Goal: Task Accomplishment & Management: Manage account settings

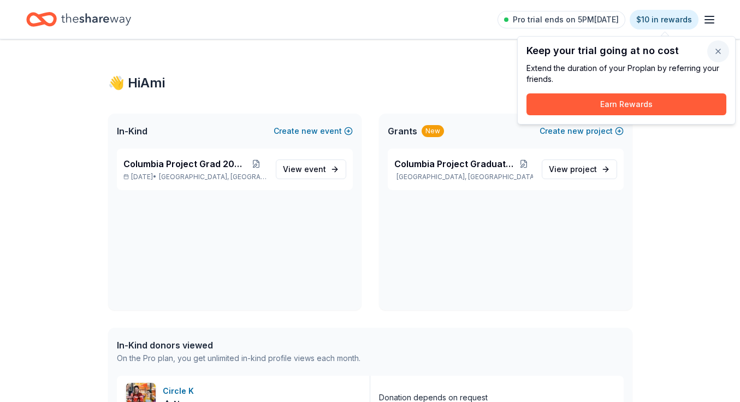
click at [721, 50] on button "button" at bounding box center [718, 51] width 22 height 22
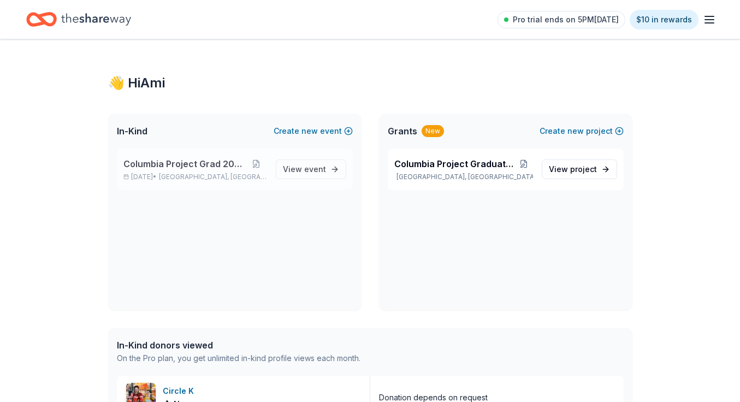
click at [191, 174] on span "[GEOGRAPHIC_DATA], [GEOGRAPHIC_DATA]" at bounding box center [213, 177] width 108 height 9
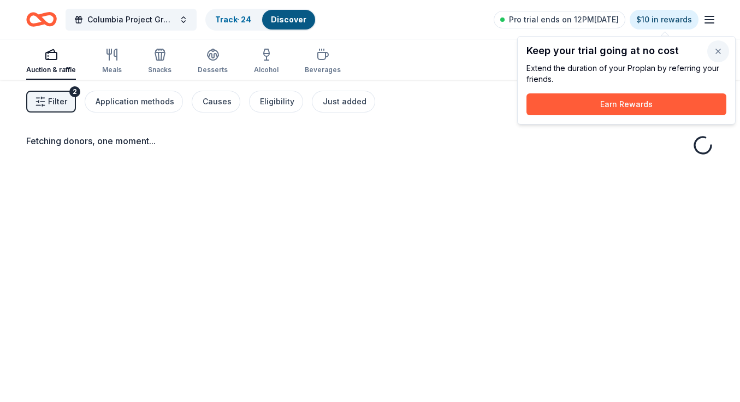
click at [713, 52] on button "button" at bounding box center [718, 51] width 22 height 22
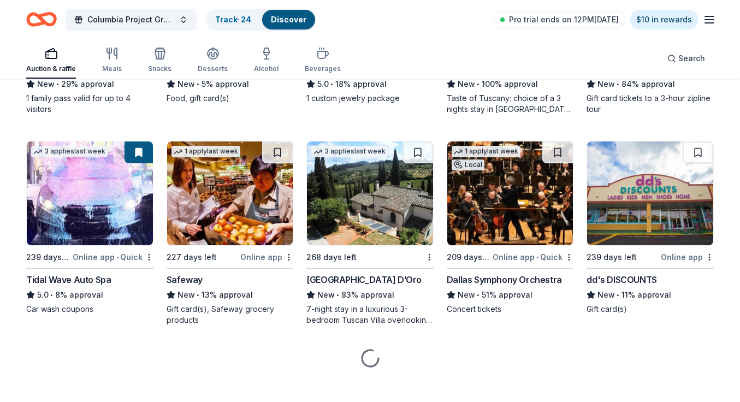
scroll to position [1935, 0]
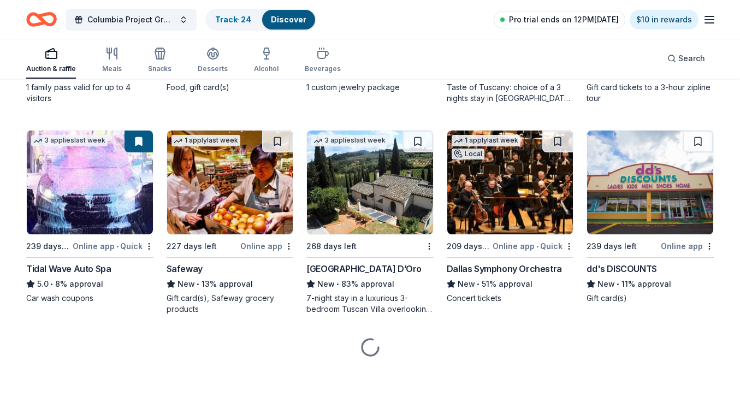
click at [583, 19] on span "Pro trial ends on 12PM[DATE]" at bounding box center [564, 19] width 110 height 13
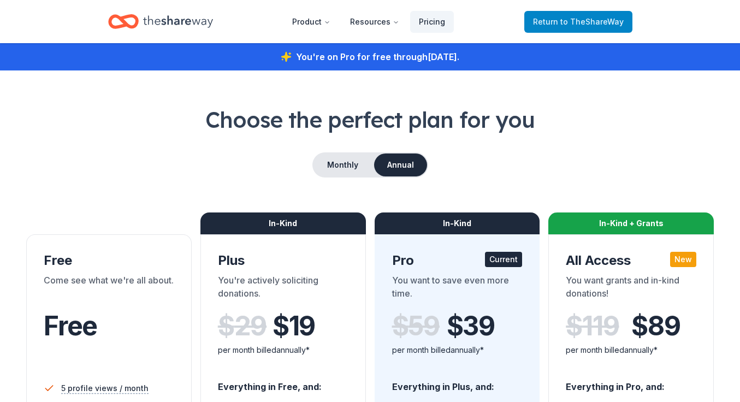
click at [584, 19] on span "to TheShareWay" at bounding box center [591, 21] width 63 height 9
click at [429, 50] on div "You're on Pro for free through [DATE] ." at bounding box center [370, 56] width 740 height 27
click at [542, 28] on link "Return to TheShareWay" at bounding box center [578, 22] width 108 height 22
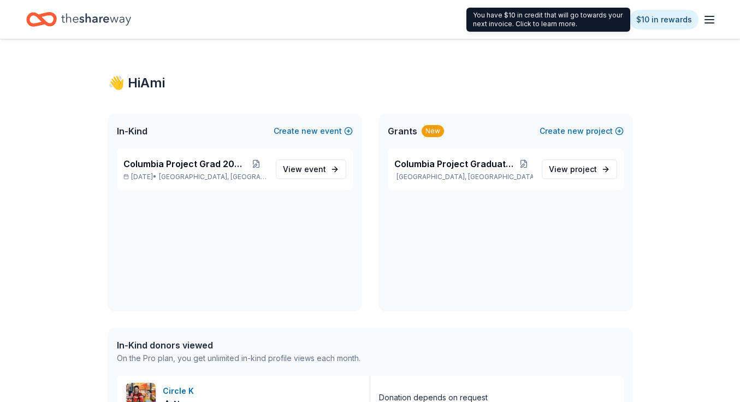
click at [707, 18] on icon "button" at bounding box center [709, 19] width 13 height 13
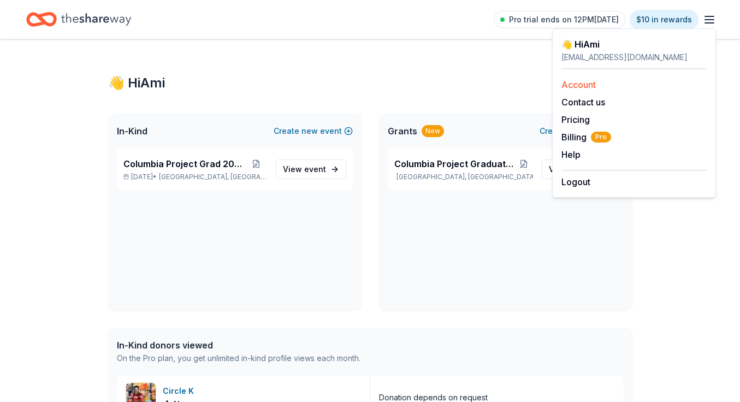
click at [583, 85] on link "Account" at bounding box center [578, 84] width 34 height 11
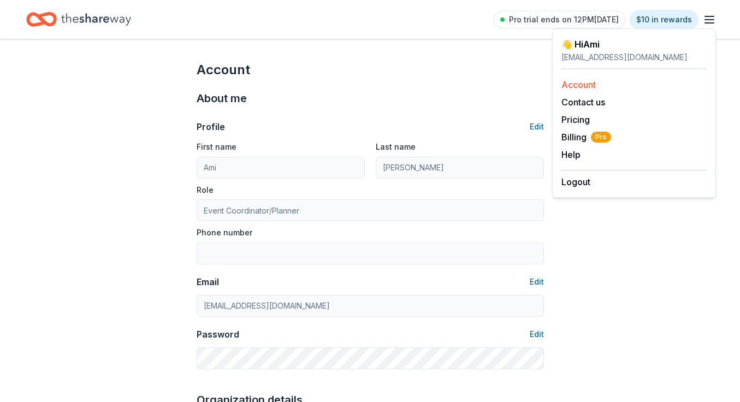
click at [594, 79] on div "Account" at bounding box center [633, 84] width 145 height 13
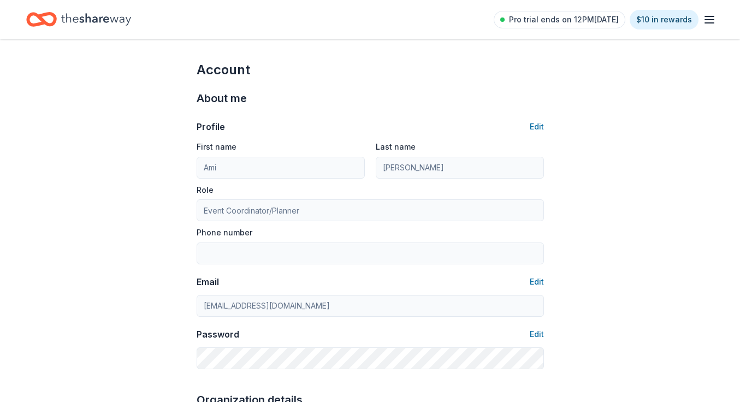
click at [706, 20] on line "button" at bounding box center [709, 20] width 9 height 0
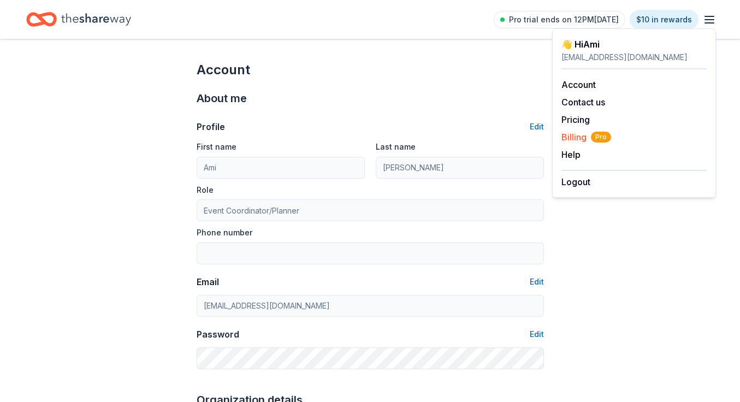
click at [572, 134] on span "Billing Pro" at bounding box center [586, 137] width 50 height 13
